Goal: Information Seeking & Learning: Learn about a topic

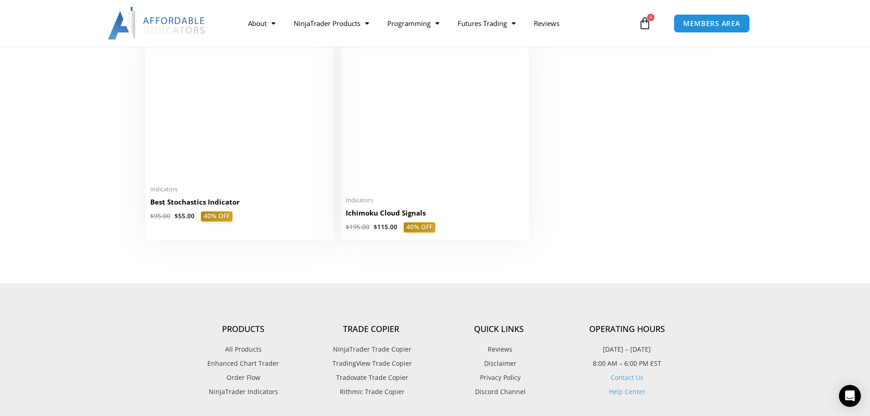
scroll to position [2145, 0]
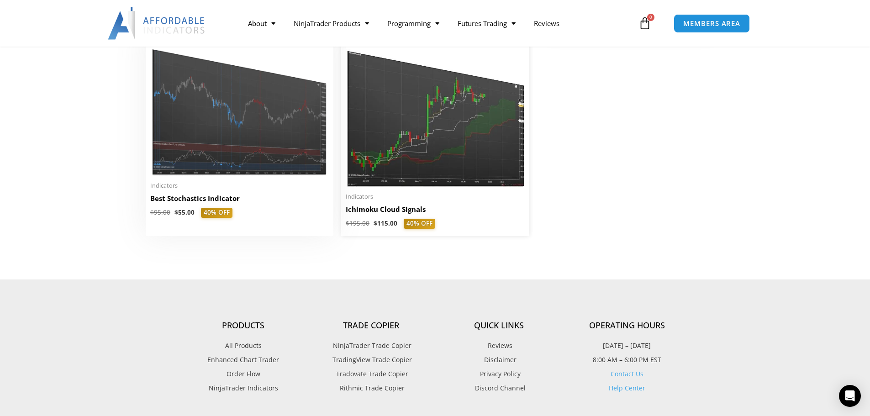
click at [446, 179] on img at bounding box center [435, 110] width 178 height 153
click at [273, 166] on img at bounding box center [239, 105] width 178 height 142
